Goal: Transaction & Acquisition: Purchase product/service

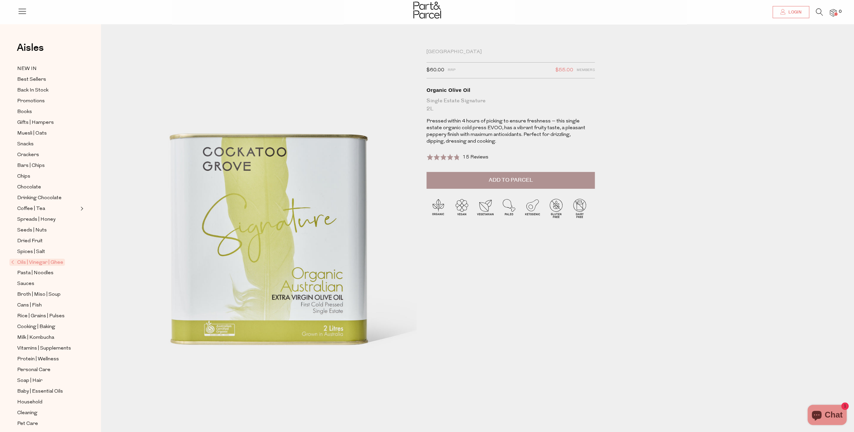
click at [803, 13] on link "Login" at bounding box center [791, 12] width 37 height 12
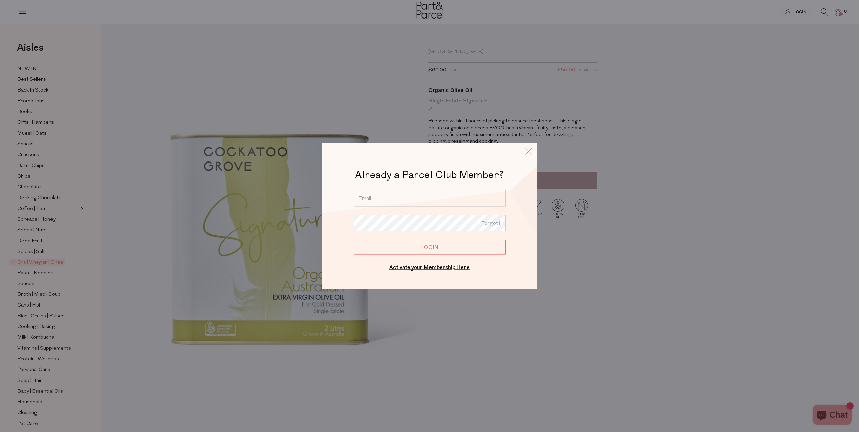
click at [389, 200] on input "email" at bounding box center [430, 198] width 152 height 16
type input "therawstoreau@gmail.com"
click at [434, 248] on input "Login" at bounding box center [430, 247] width 152 height 15
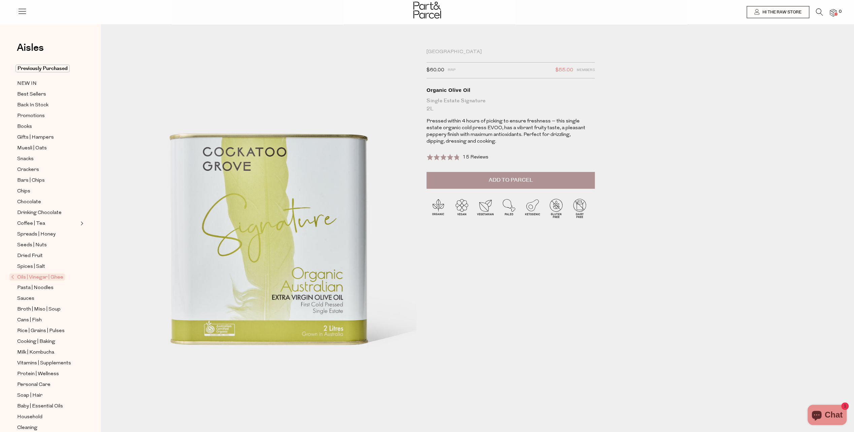
click at [508, 183] on span "Add to Parcel" at bounding box center [511, 180] width 44 height 8
click at [586, 176] on button "button" at bounding box center [585, 179] width 19 height 15
type input "2"
click at [586, 176] on button "button" at bounding box center [585, 179] width 19 height 15
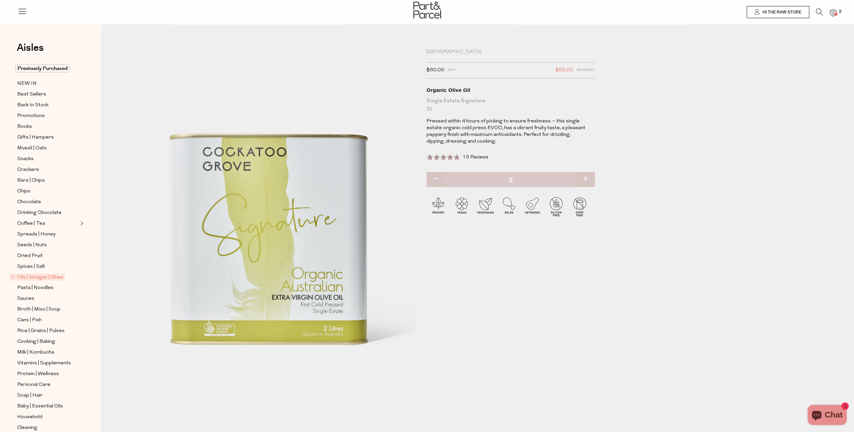
type input "3"
click at [585, 178] on button "button" at bounding box center [585, 179] width 19 height 15
type input "4"
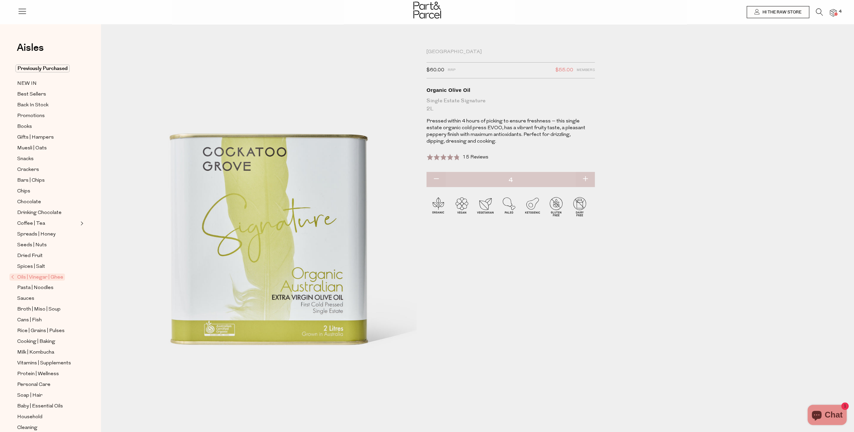
click at [836, 9] on img at bounding box center [833, 13] width 7 height 8
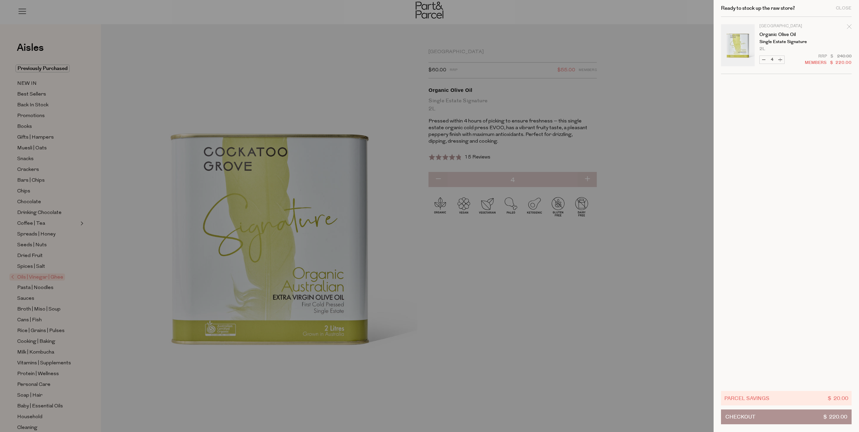
click at [784, 417] on button "Checkout $ 220.00" at bounding box center [786, 417] width 131 height 15
